Goal: Communication & Community: Answer question/provide support

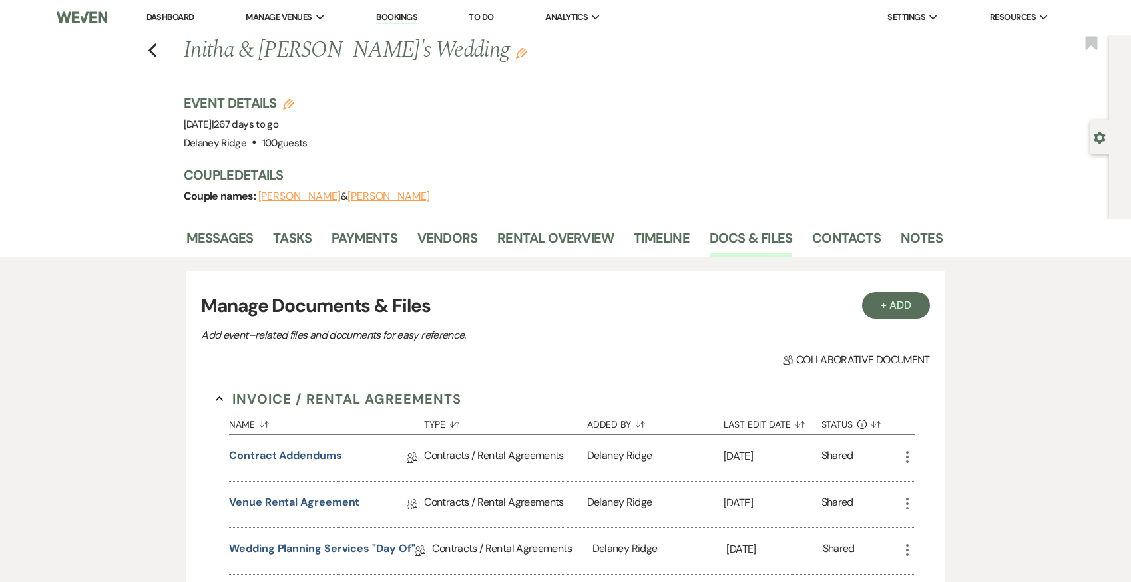
click at [160, 29] on li "Dashboard" at bounding box center [170, 17] width 61 height 27
click at [176, 10] on li "Dashboard" at bounding box center [170, 17] width 61 height 27
click at [176, 14] on link "Dashboard" at bounding box center [170, 16] width 48 height 11
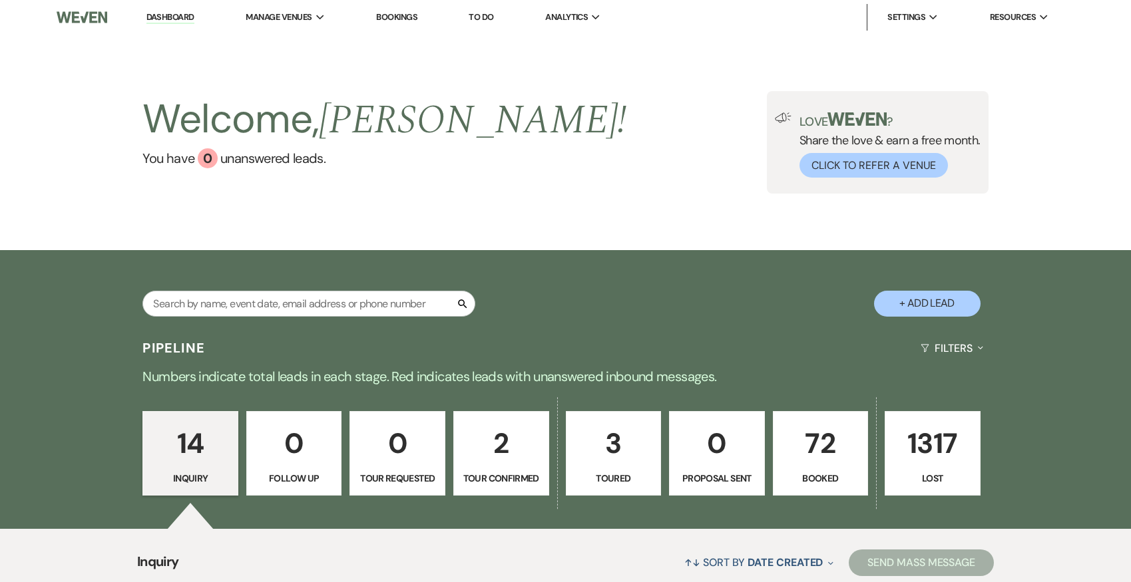
click at [571, 210] on div "Welcome, Delaney ! You have 0 unanswered lead s . Love ? Share the love & earn …" at bounding box center [565, 143] width 1131 height 216
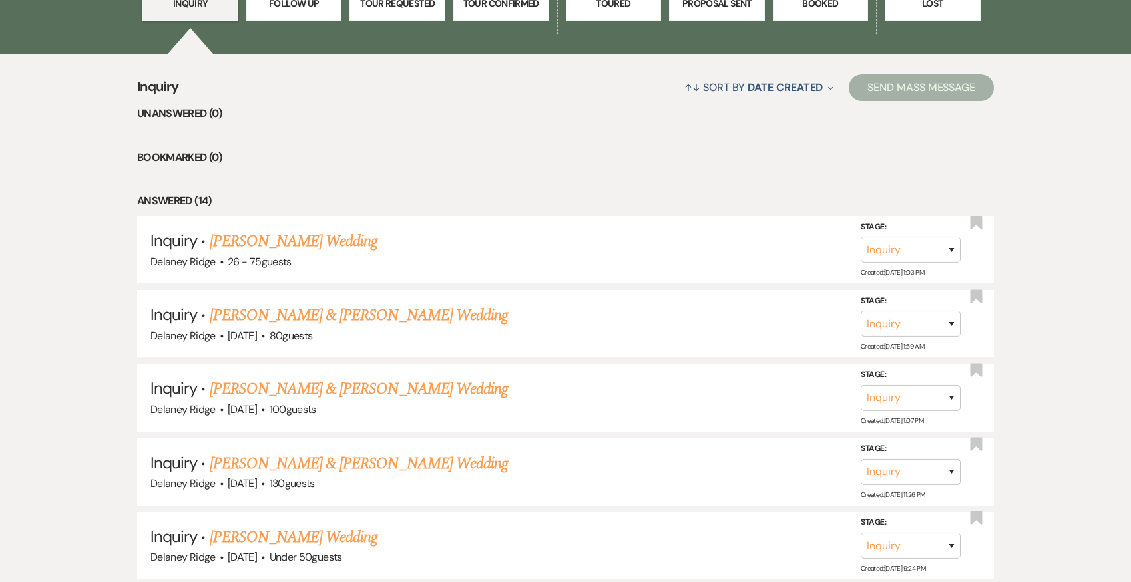
scroll to position [248, 0]
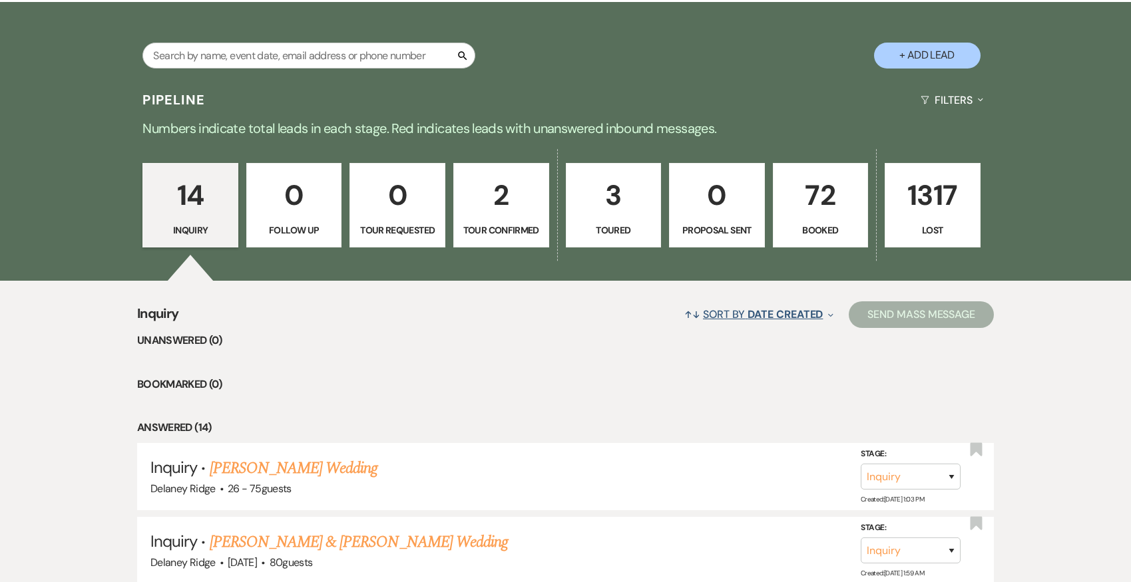
click at [788, 315] on span "Date Created" at bounding box center [785, 315] width 75 height 14
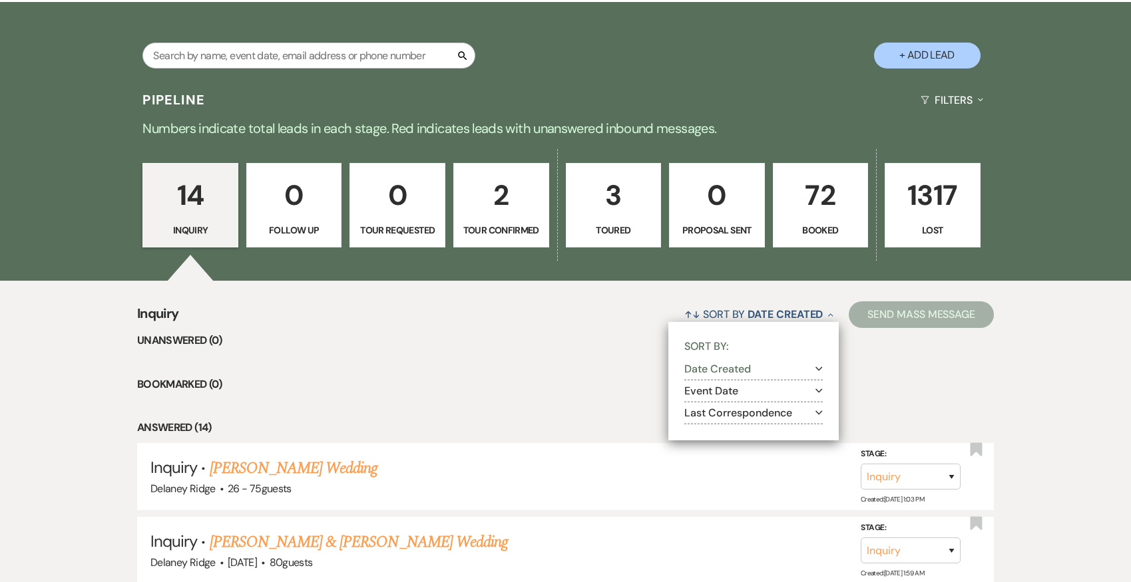
click at [819, 408] on icon "Expand" at bounding box center [818, 413] width 7 height 11
click at [702, 444] on input "Oldest to most recent" at bounding box center [706, 446] width 9 height 9
radio input "true"
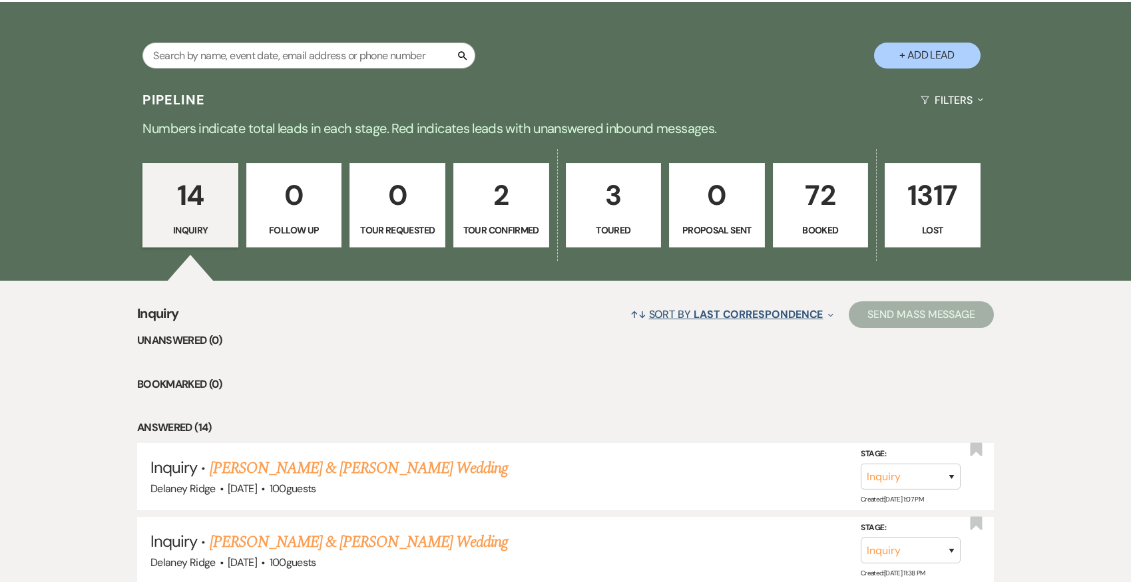
click at [779, 317] on span "Last Correspondence" at bounding box center [758, 315] width 129 height 14
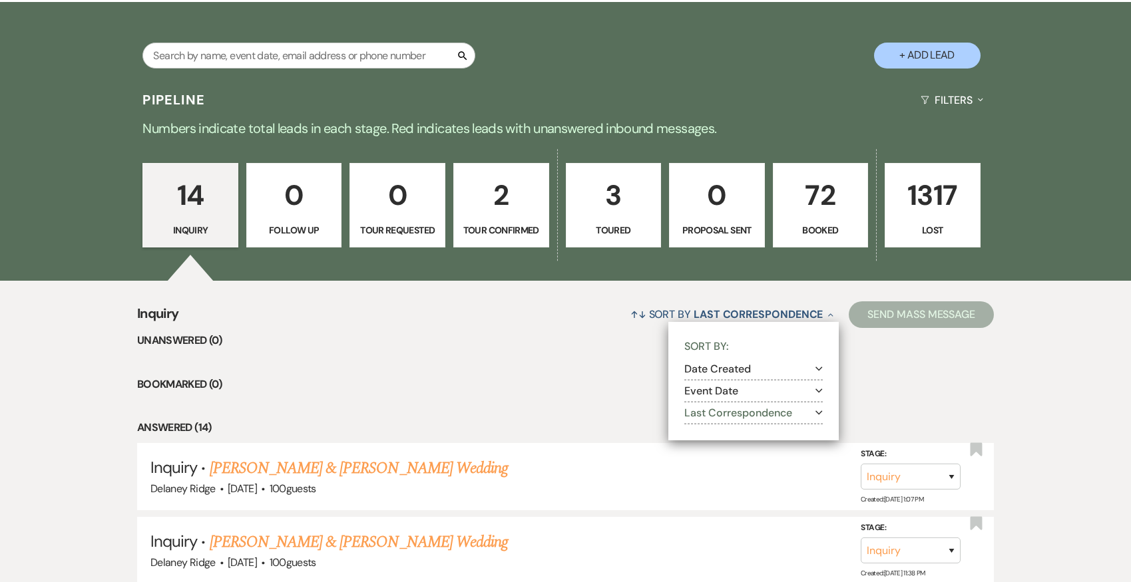
click at [712, 414] on button "Last Correspondence Expand" at bounding box center [753, 413] width 138 height 11
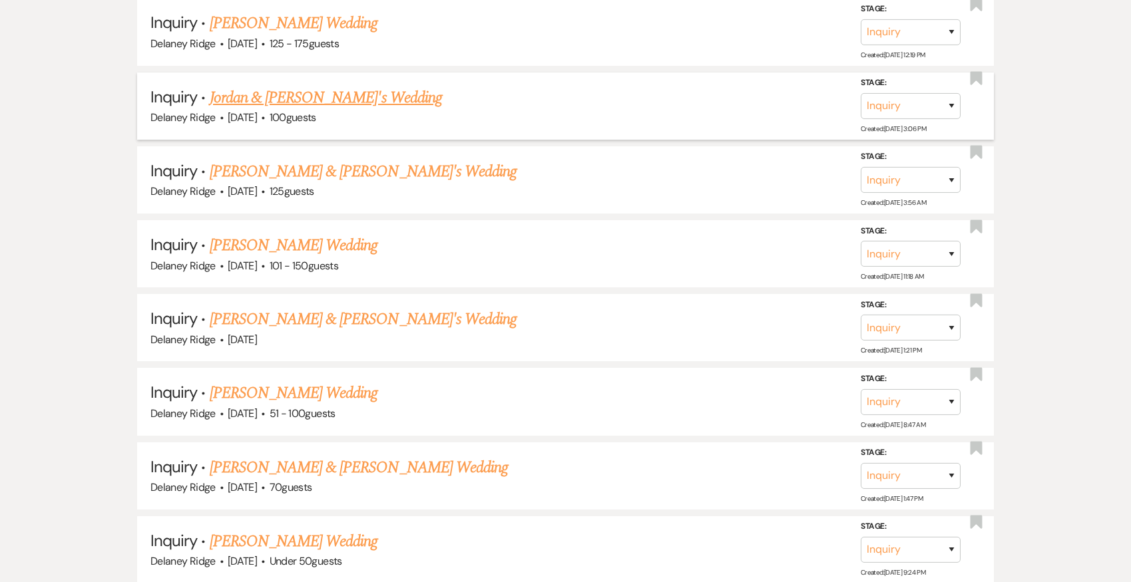
scroll to position [847, 0]
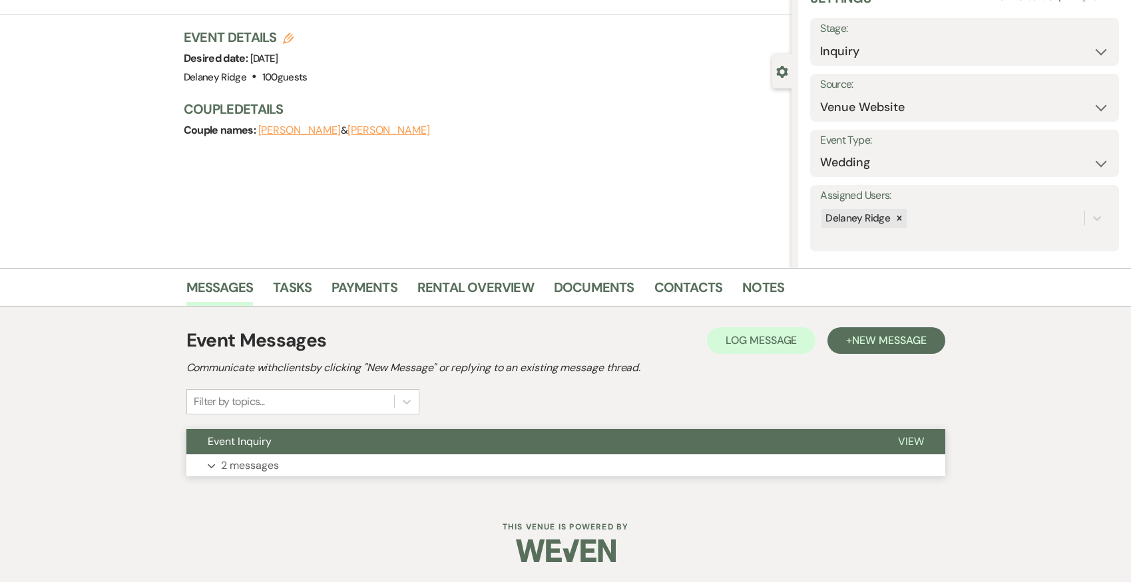
click at [612, 439] on button "Event Inquiry" at bounding box center [531, 441] width 690 height 25
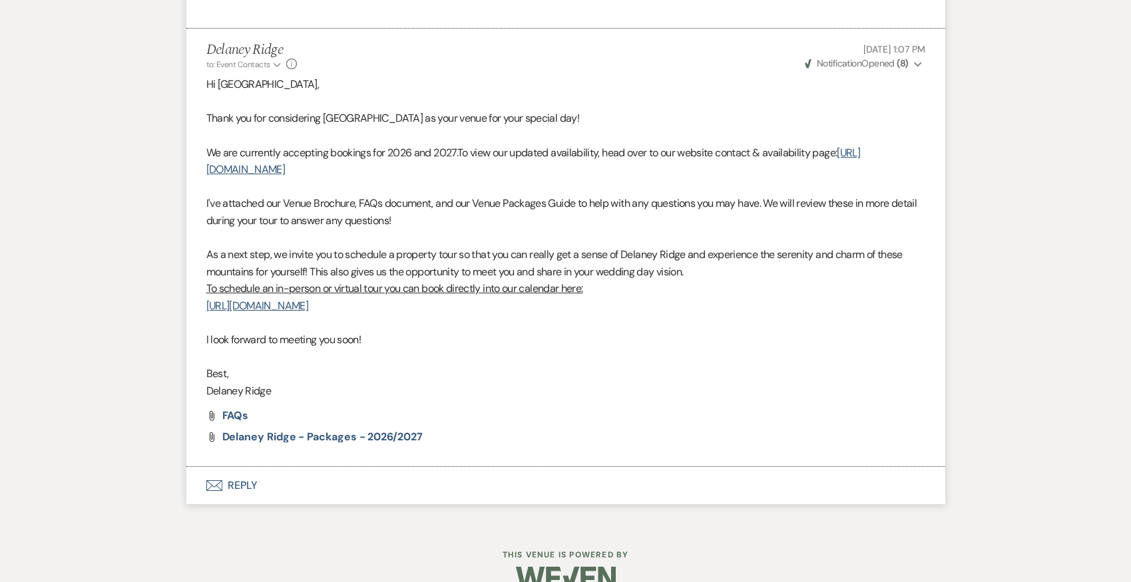
scroll to position [824, 0]
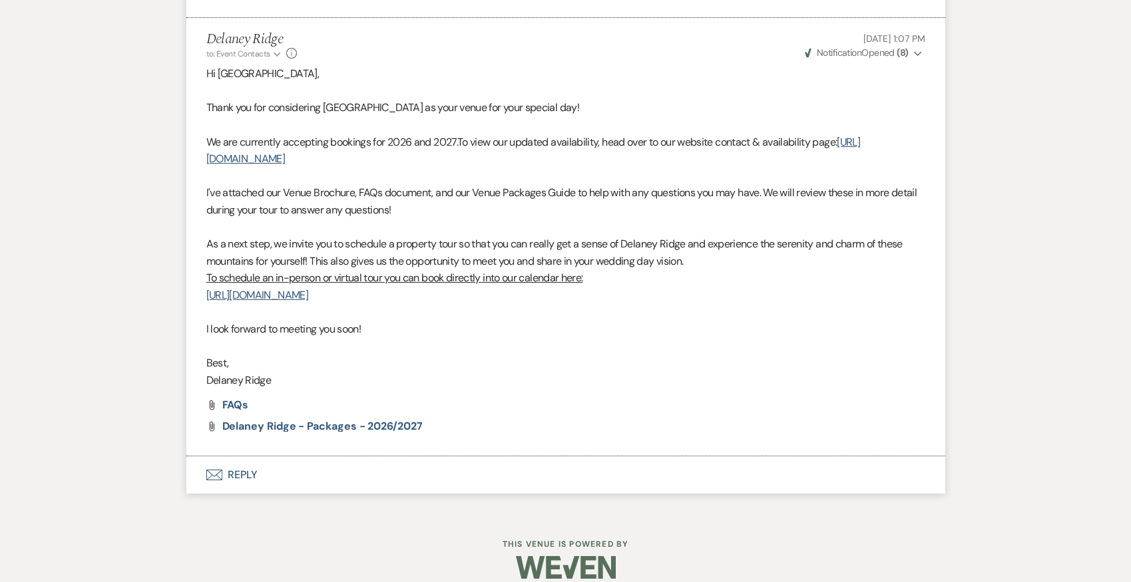
click at [245, 457] on button "Envelope Reply" at bounding box center [565, 475] width 759 height 37
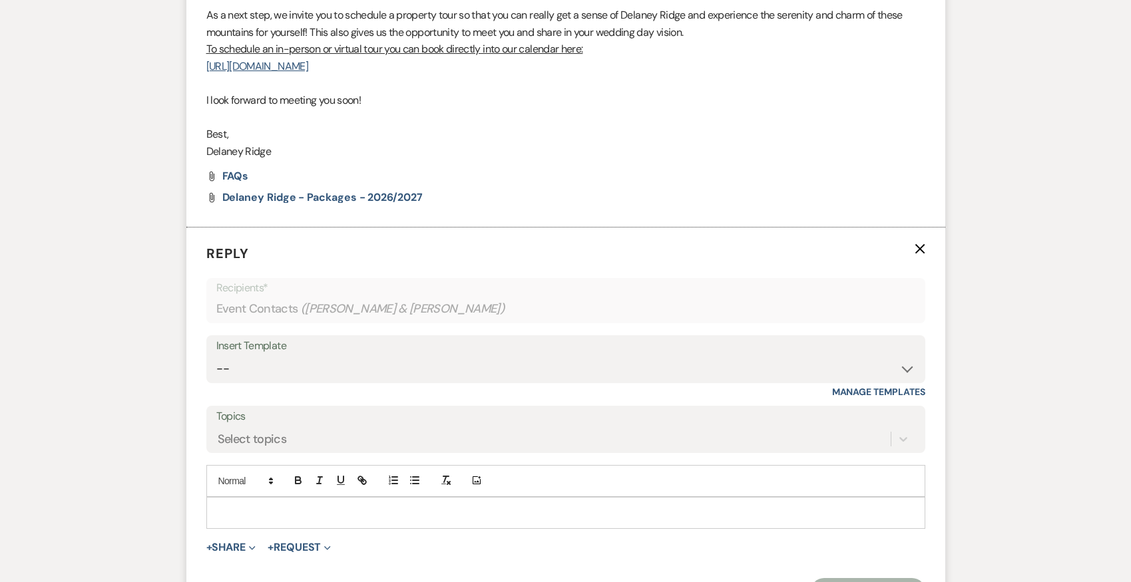
scroll to position [1078, 0]
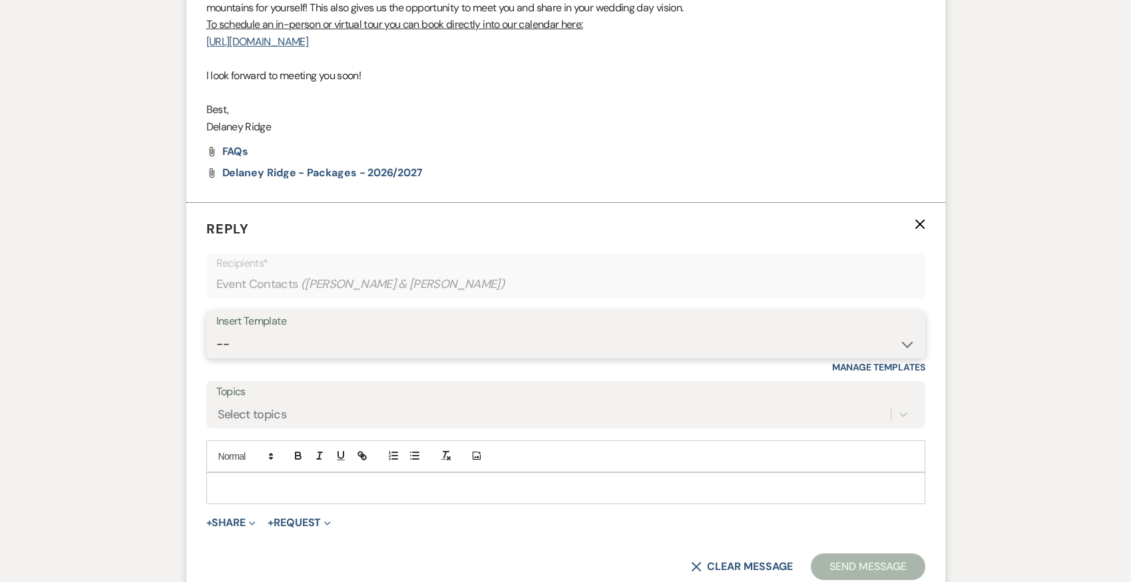
click at [296, 332] on select "-- Inquiry Follow Up - Let's Book a Tour! Booked Tour Confirmation Final Detail…" at bounding box center [565, 344] width 699 height 26
select select "851"
click at [216, 331] on select "-- Inquiry Follow Up - Let's Book a Tour! Booked Tour Confirmation Final Detail…" at bounding box center [565, 344] width 699 height 26
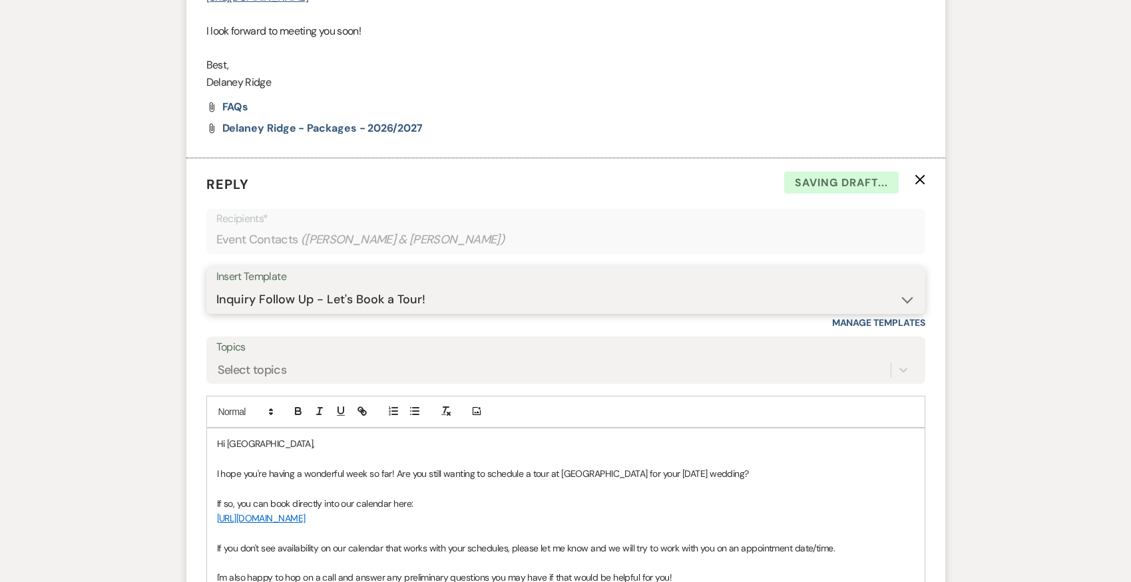
scroll to position [1144, 0]
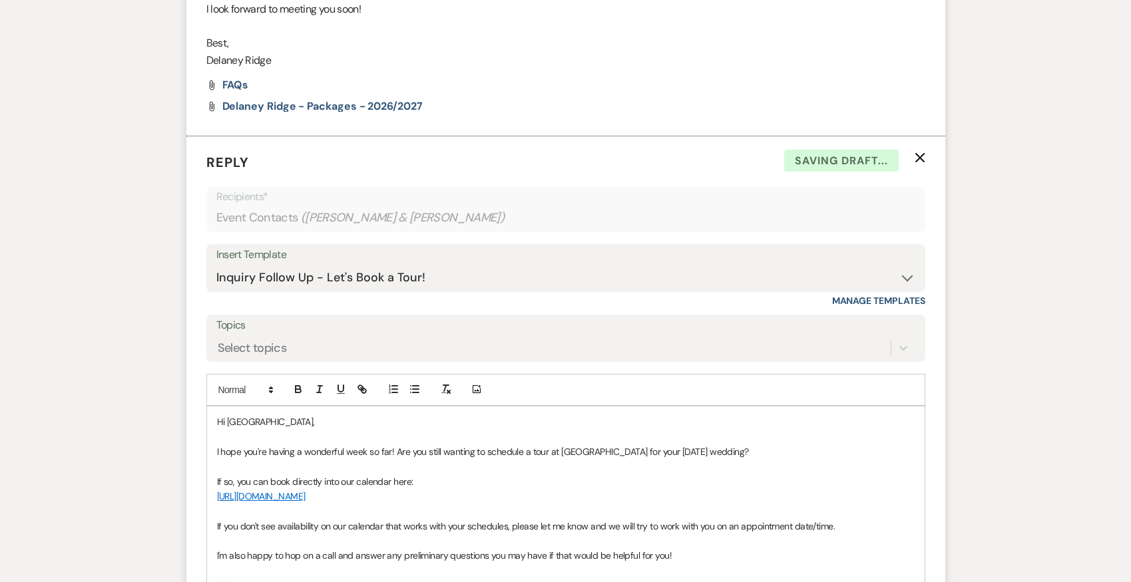
click at [670, 445] on p "I hope you're having a wonderful week so far! Are you still wanting to schedule…" at bounding box center [566, 452] width 698 height 15
click at [674, 445] on p "I hope you're having a wonderful week so far! Are you still wanting to schedule…" at bounding box center [566, 452] width 698 height 15
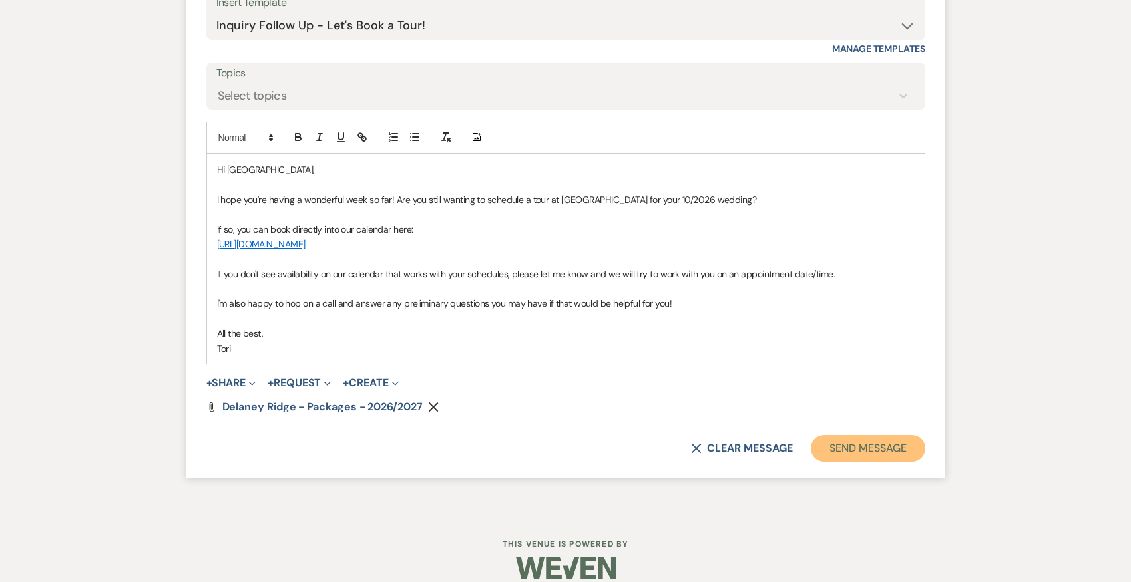
click at [873, 440] on button "Send Message" at bounding box center [868, 448] width 114 height 27
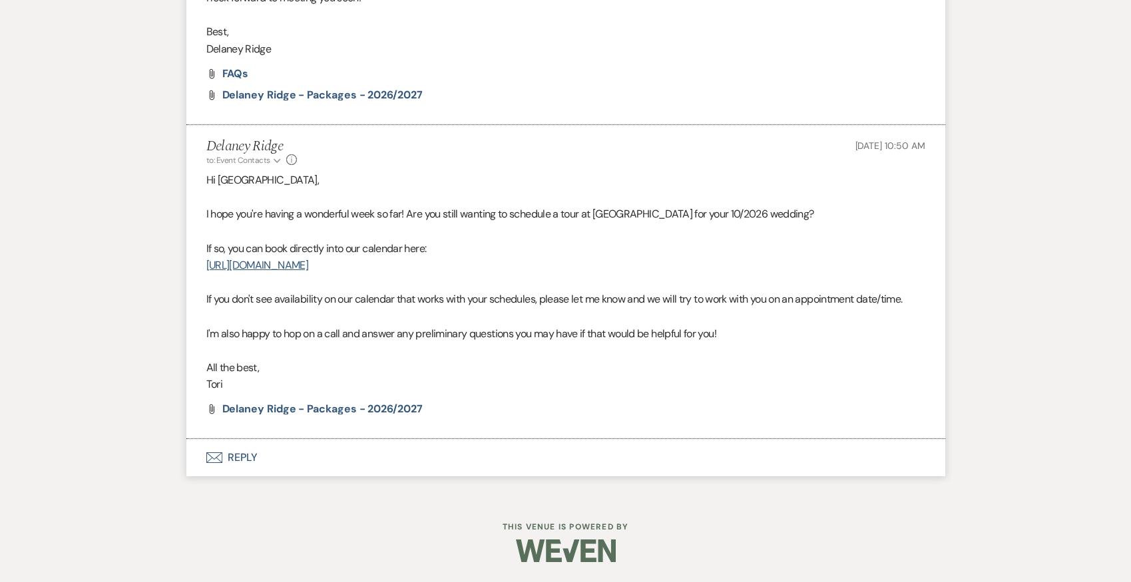
scroll to position [1138, 0]
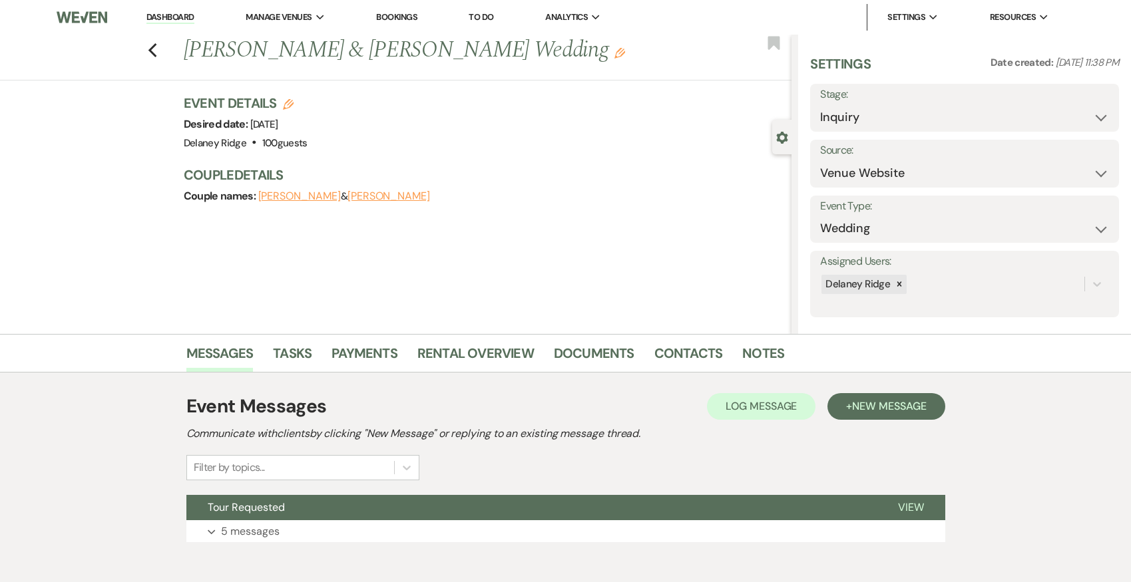
scroll to position [66, 0]
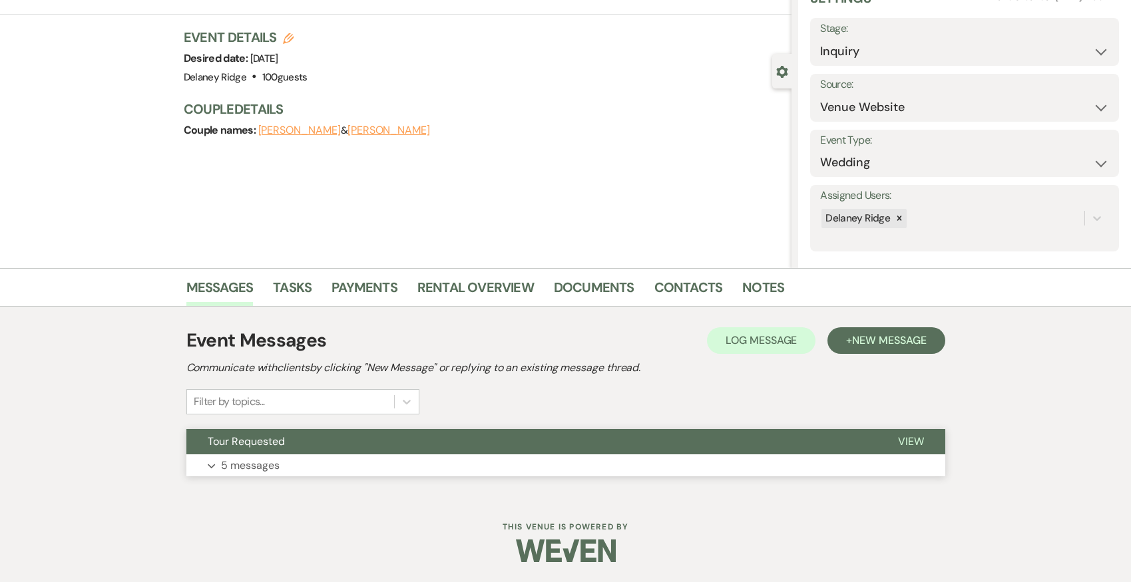
click at [507, 463] on button "Expand 5 messages" at bounding box center [565, 466] width 759 height 23
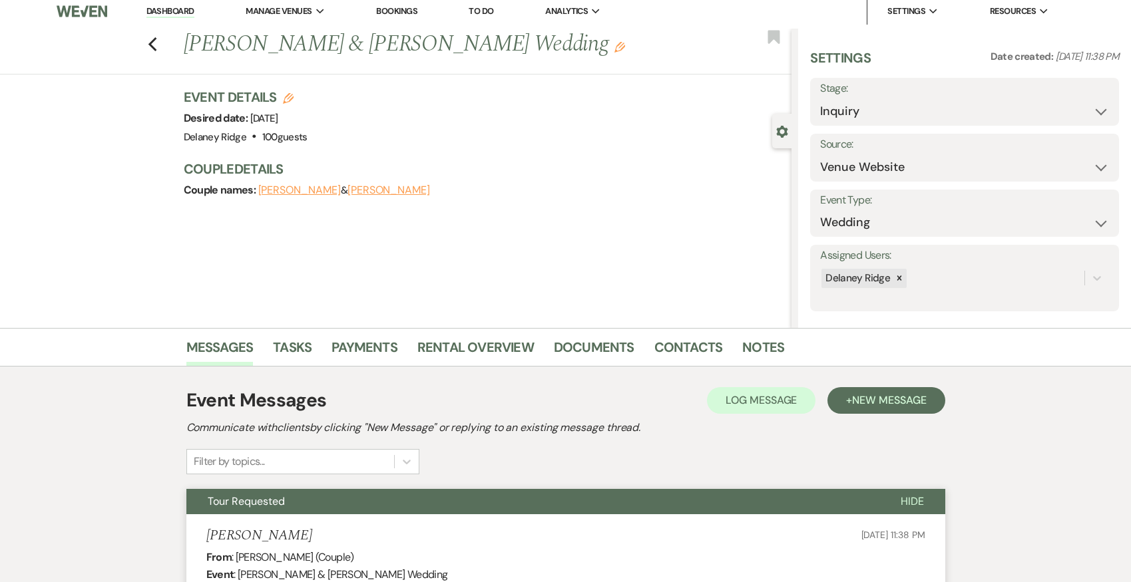
scroll to position [0, 0]
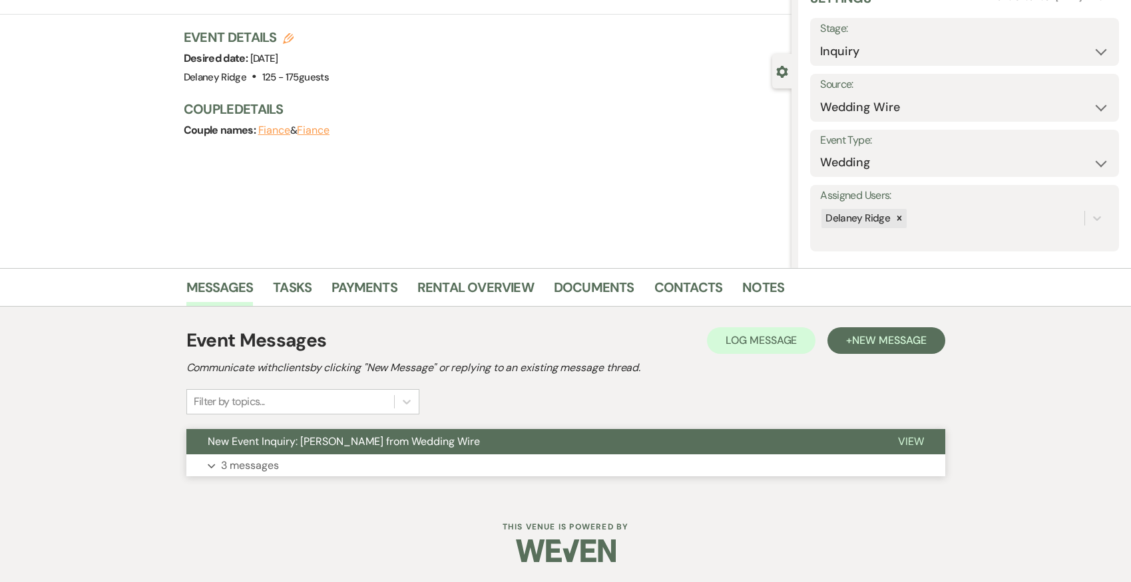
click at [586, 459] on button "Expand 3 messages" at bounding box center [565, 466] width 759 height 23
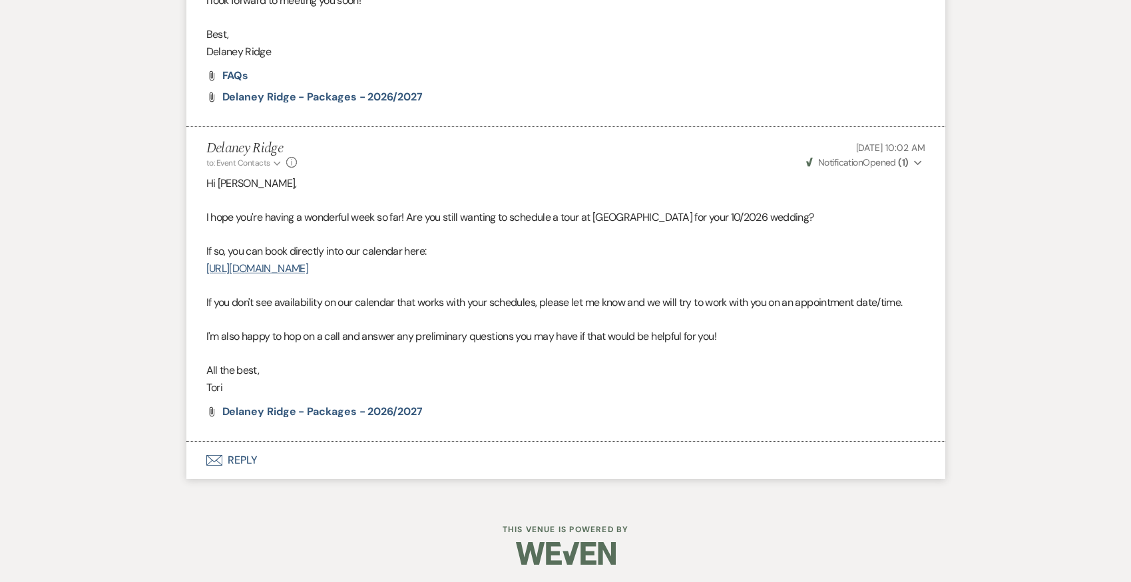
scroll to position [1462, 0]
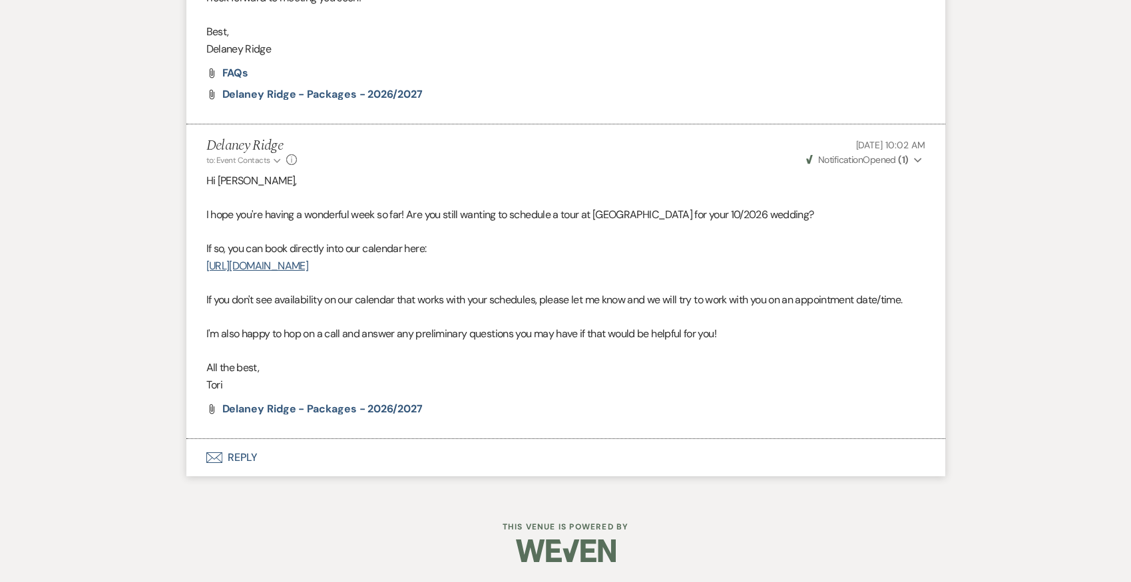
click at [410, 459] on button "Envelope Reply" at bounding box center [565, 457] width 759 height 37
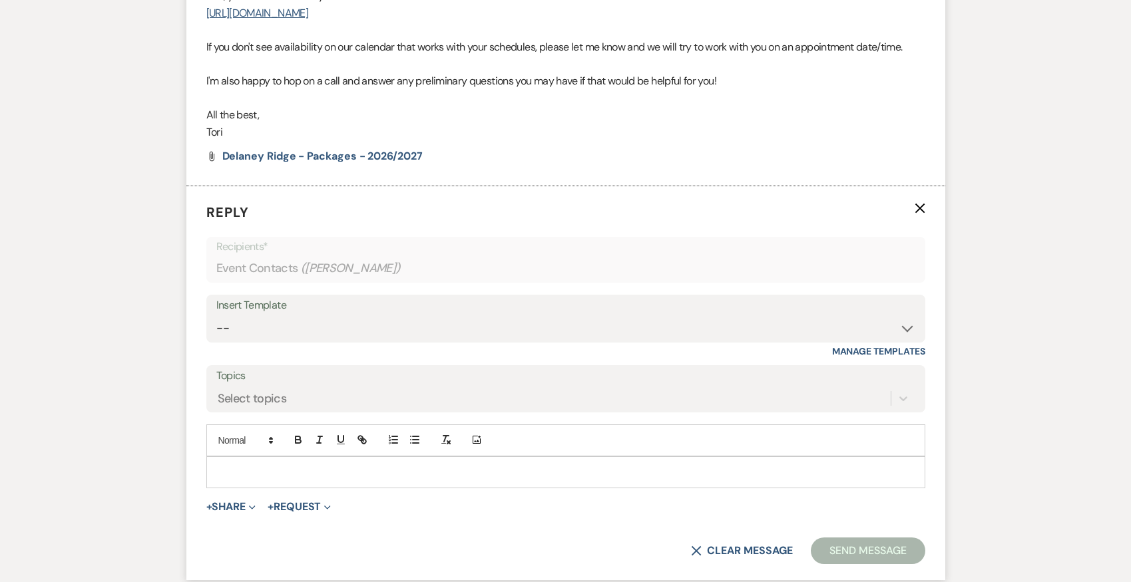
scroll to position [1717, 0]
click at [421, 324] on select "-- Inquiry Follow Up - Let's Book a Tour! Booked Tour Confirmation Final Detail…" at bounding box center [565, 327] width 699 height 26
select select "958"
click at [216, 314] on select "-- Inquiry Follow Up - Let's Book a Tour! Booked Tour Confirmation Final Detail…" at bounding box center [565, 327] width 699 height 26
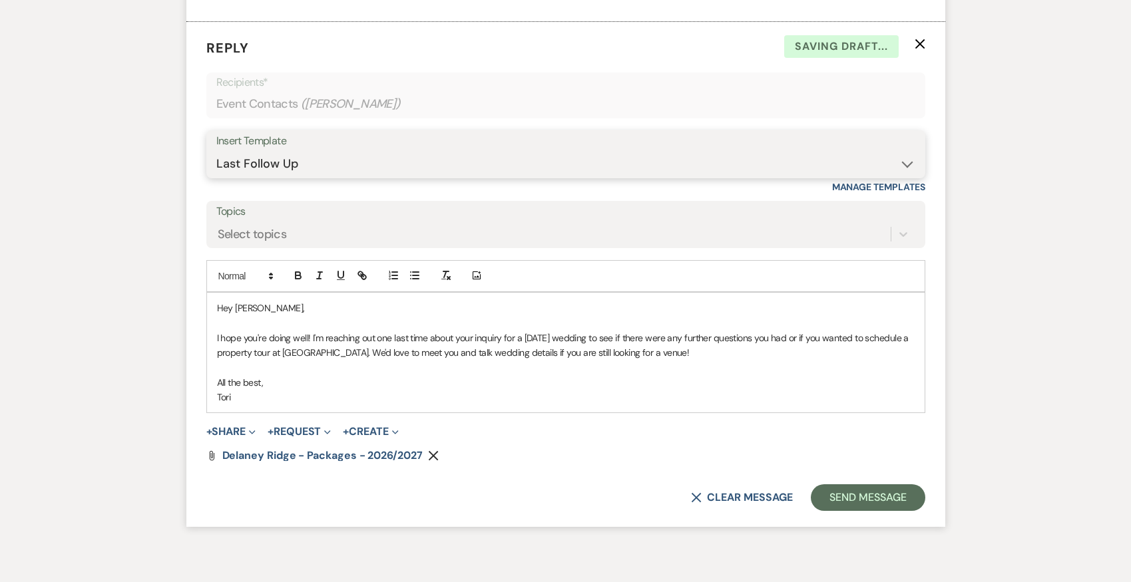
scroll to position [1916, 0]
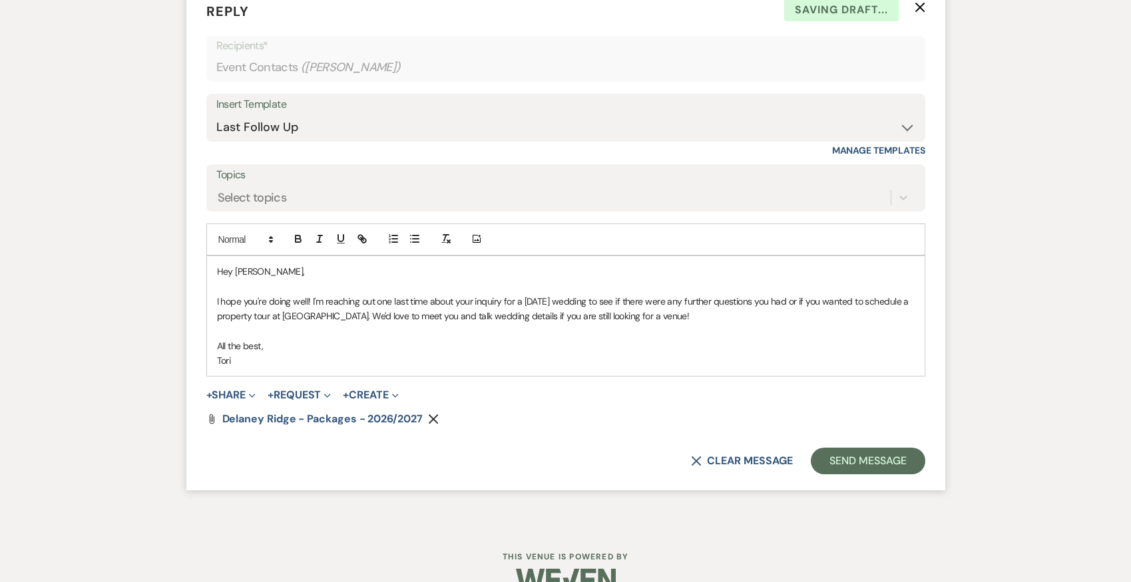
click at [547, 296] on p "I hope you're doing well! I'm reaching out one last time about your inquiry for…" at bounding box center [566, 309] width 698 height 30
click at [870, 453] on button "Send Message" at bounding box center [868, 461] width 114 height 27
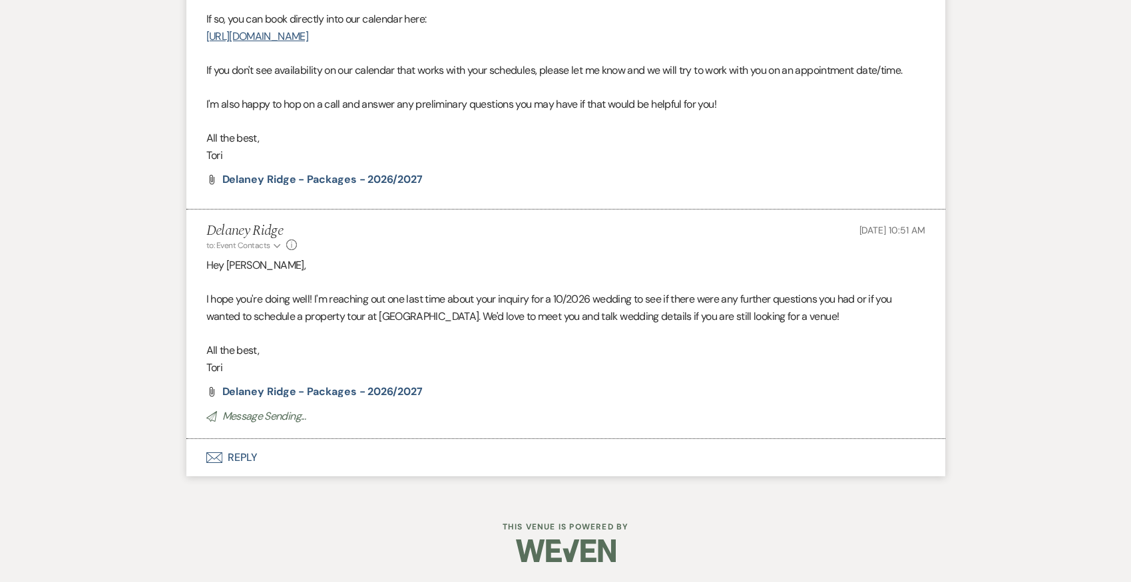
scroll to position [1675, 0]
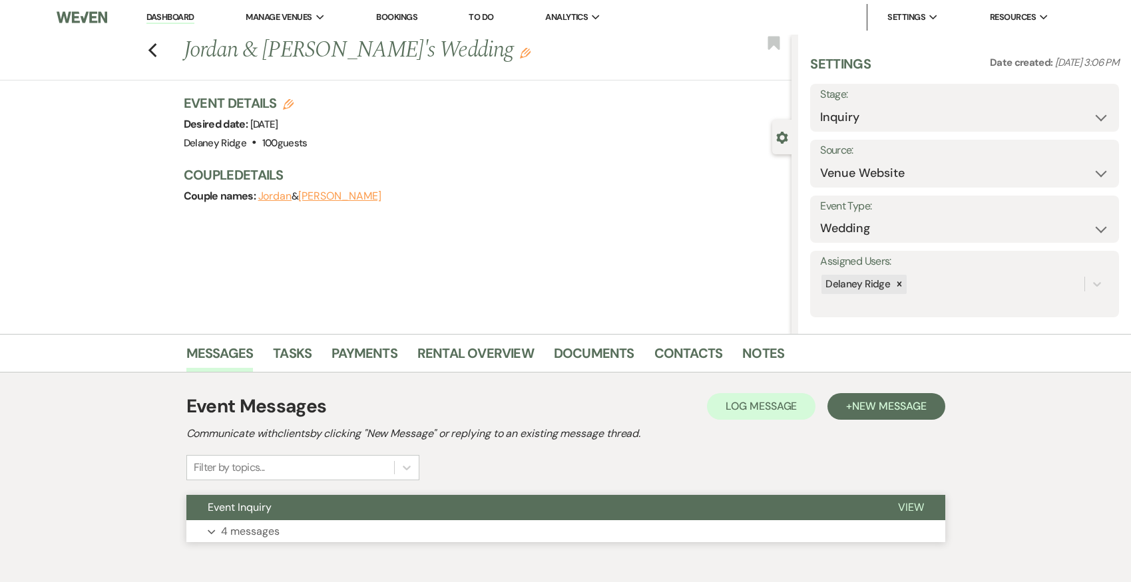
click at [298, 535] on button "Expand 4 messages" at bounding box center [565, 532] width 759 height 23
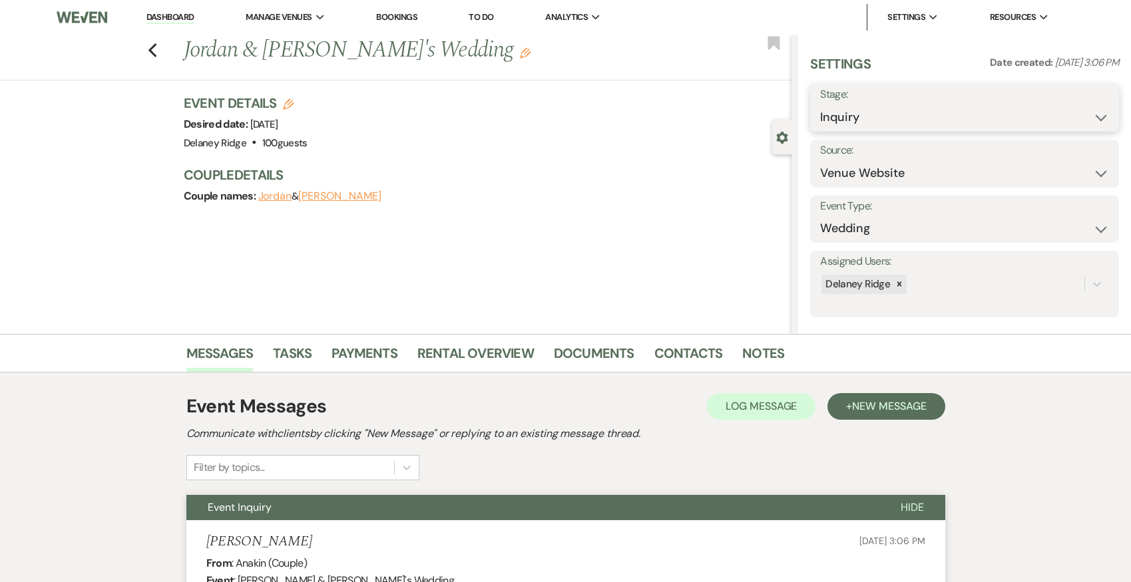
click at [923, 118] on select "Inquiry Follow Up Tour Requested Tour Confirmed Toured Proposal Sent Booked Lost" at bounding box center [964, 118] width 289 height 26
select select "8"
click at [820, 105] on select "Inquiry Follow Up Tour Requested Tour Confirmed Toured Proposal Sent Booked Lost" at bounding box center [964, 118] width 289 height 26
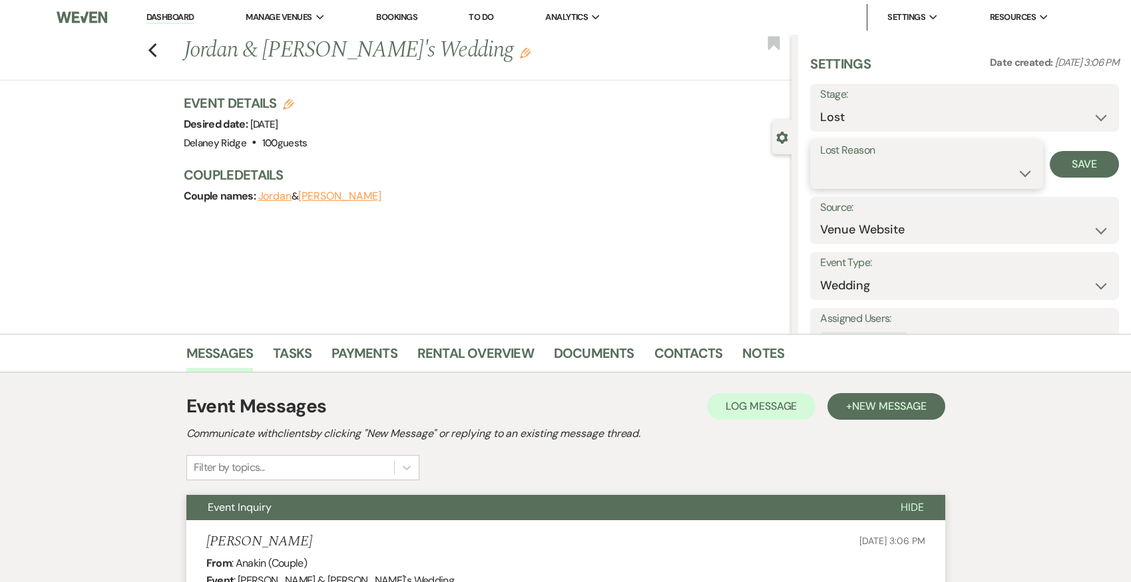
click at [883, 172] on select "Booked Elsewhere Budget Date Unavailable No Response Not a Good Match Capacity …" at bounding box center [926, 173] width 213 height 26
select select "5"
click at [820, 160] on select "Booked Elsewhere Budget Date Unavailable No Response Not a Good Match Capacity …" at bounding box center [926, 173] width 213 height 26
click at [1050, 176] on button "Save" at bounding box center [1084, 164] width 69 height 27
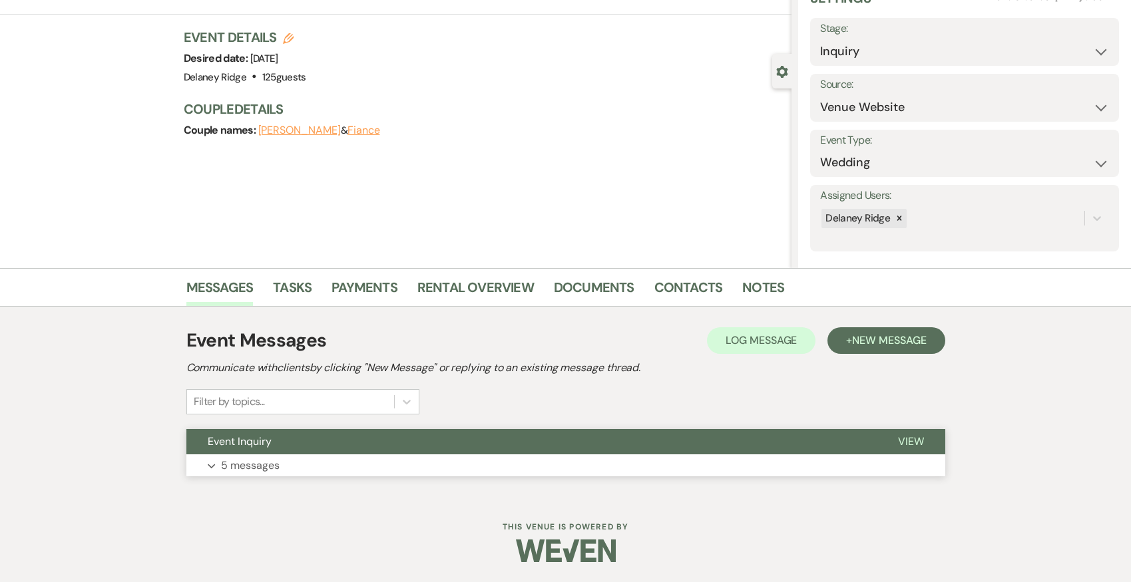
click at [560, 473] on button "Expand 5 messages" at bounding box center [565, 466] width 759 height 23
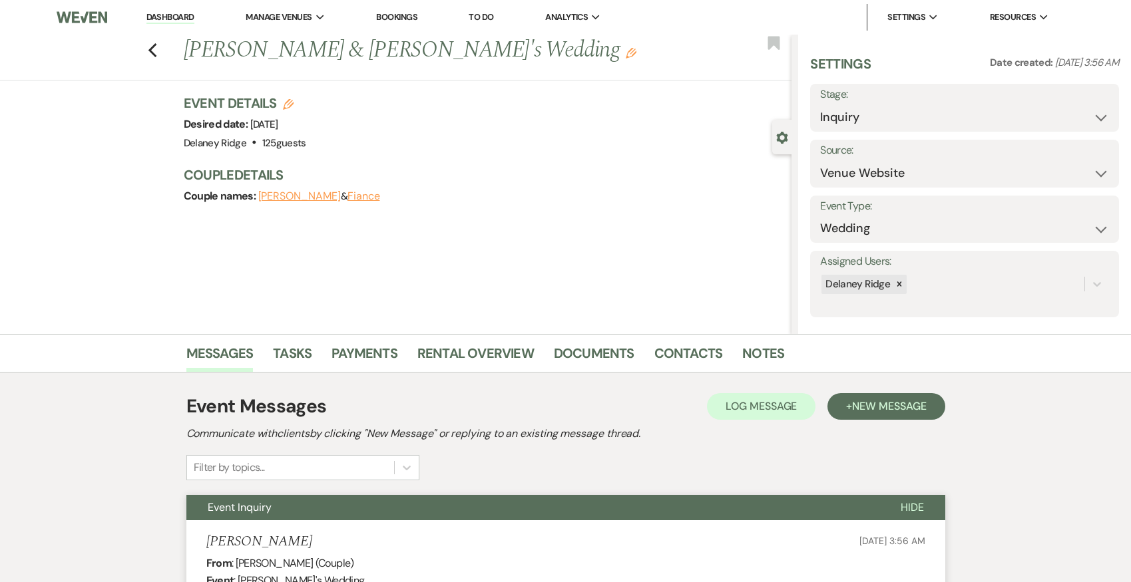
click at [186, 15] on link "Dashboard" at bounding box center [170, 17] width 48 height 13
